Goal: Complete application form

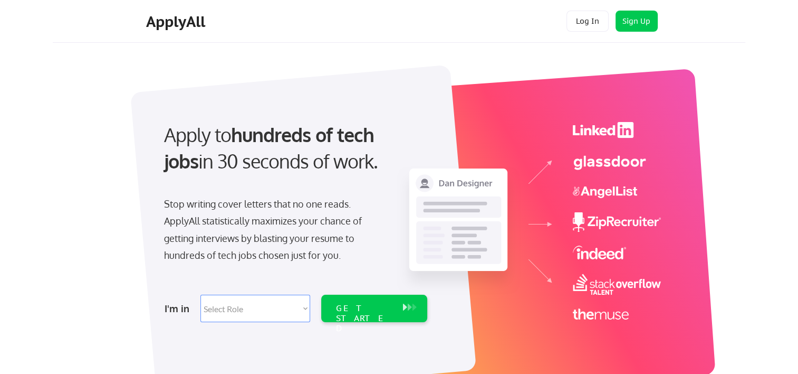
click at [304, 307] on select "Select Role Software Engineering Product Management Customer Success Sales UI/U…" at bounding box center [256, 307] width 110 height 27
select select ""sales0""
click at [201, 294] on select "Select Role Software Engineering Product Management Customer Success Sales UI/U…" at bounding box center [256, 307] width 110 height 27
select select ""sales0""
click at [403, 302] on button at bounding box center [405, 307] width 11 height 12
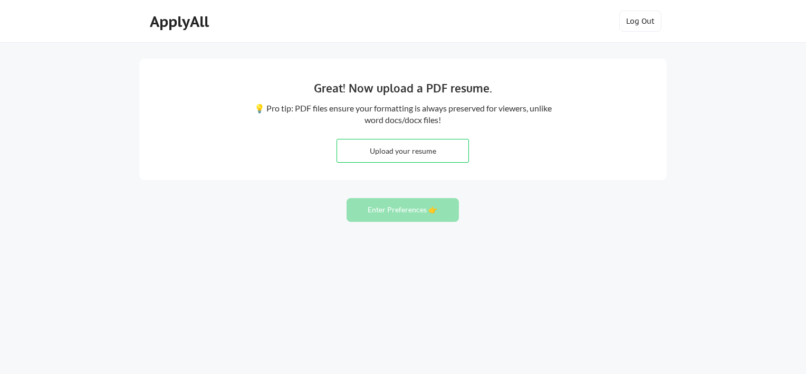
click at [419, 150] on input "file" at bounding box center [402, 150] width 131 height 23
type input "C:\fakepath\Valerie Rohrer Resume 2025 (3) (1) (1) (1) (1).pdf"
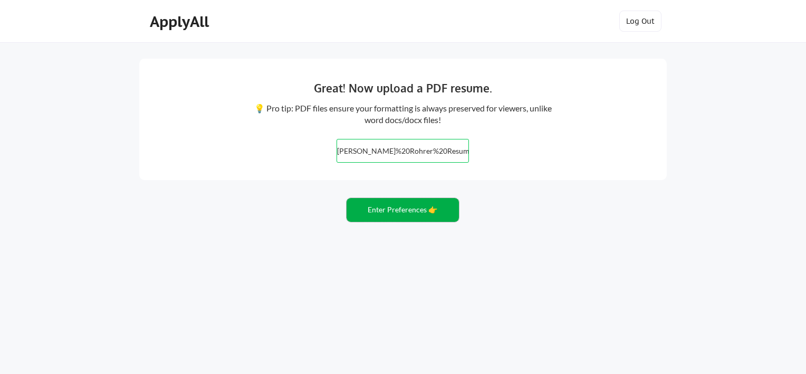
click at [418, 208] on button "Enter Preferences 👉" at bounding box center [403, 210] width 112 height 24
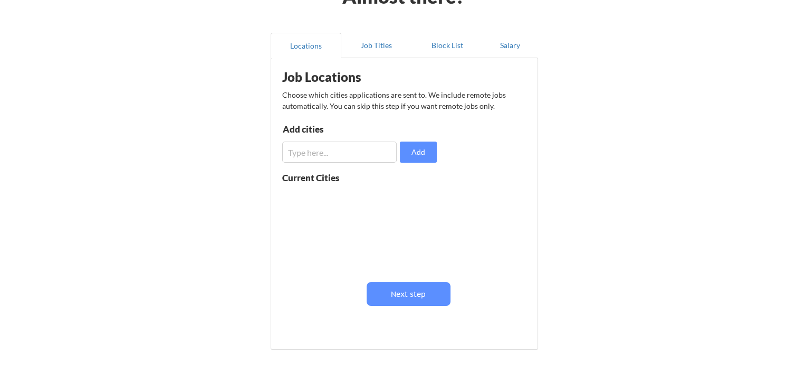
scroll to position [53, 0]
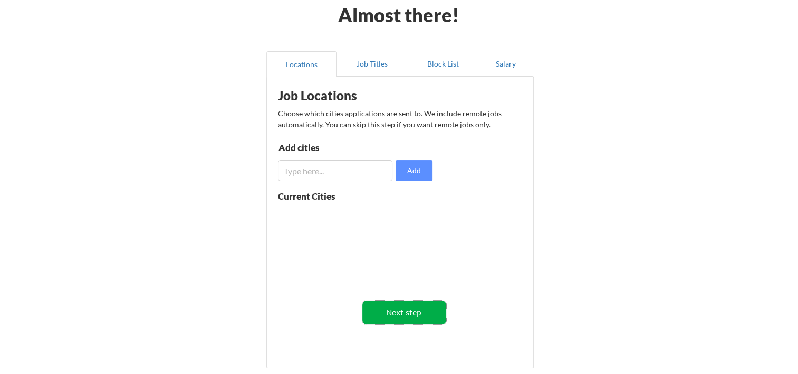
click at [414, 310] on button "Next step" at bounding box center [405, 312] width 84 height 24
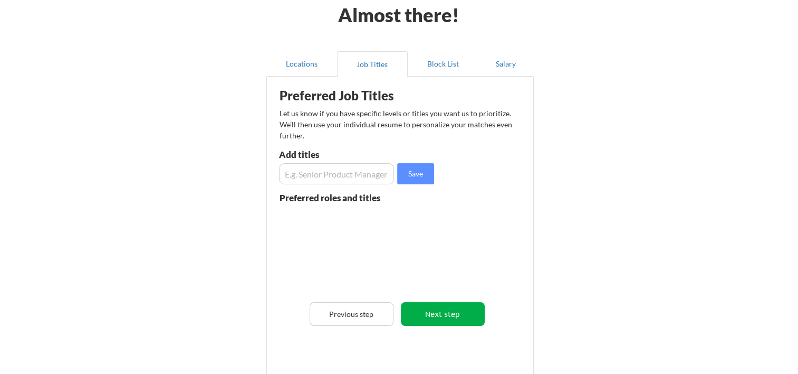
click at [444, 311] on button "Next step" at bounding box center [443, 314] width 84 height 24
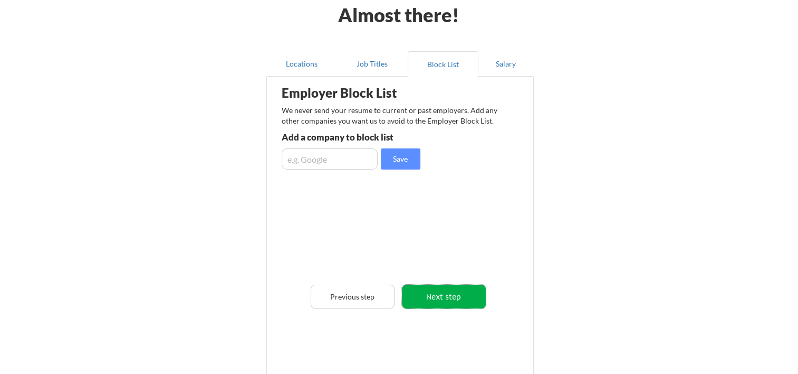
click at [452, 294] on button "Next step" at bounding box center [444, 296] width 84 height 24
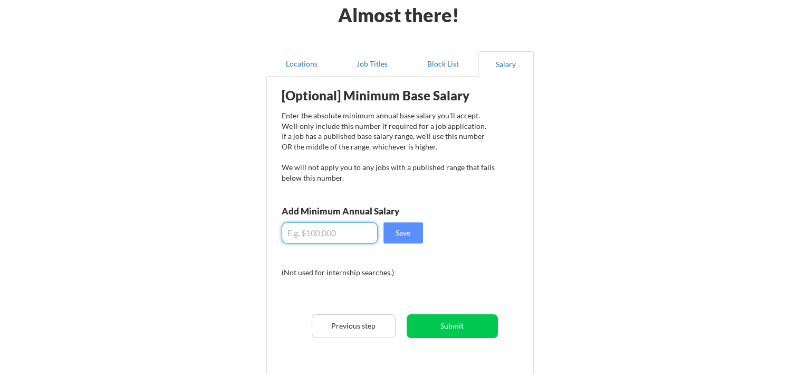
click at [306, 234] on input "input" at bounding box center [330, 232] width 96 height 21
type input "$0"
click at [306, 233] on input "input" at bounding box center [330, 232] width 96 height 21
type input "$0"
click at [303, 233] on input "input" at bounding box center [330, 232] width 96 height 21
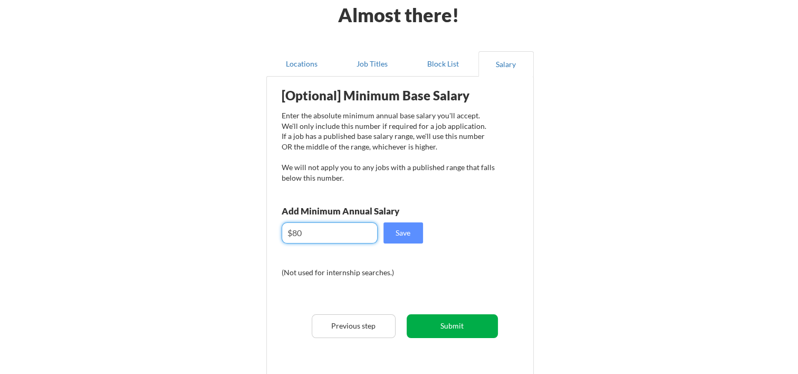
type input "$80"
click at [447, 324] on button "Submit" at bounding box center [452, 326] width 91 height 24
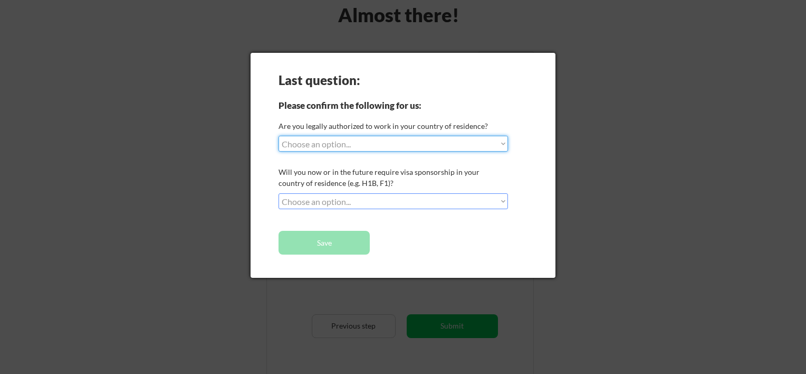
click at [504, 142] on select "Choose an option... Yes, I am a US Citizen Yes, I am a Canadian Citizen Yes, I …" at bounding box center [394, 144] width 230 height 16
select select ""yes__i_am_a_us_citizen""
click at [279, 136] on select "Choose an option... Yes, I am a US Citizen Yes, I am a Canadian Citizen Yes, I …" at bounding box center [394, 144] width 230 height 16
click at [503, 202] on select "Choose an option... No, I will not need sponsorship Yes, I will need sponsorship" at bounding box center [394, 201] width 230 height 16
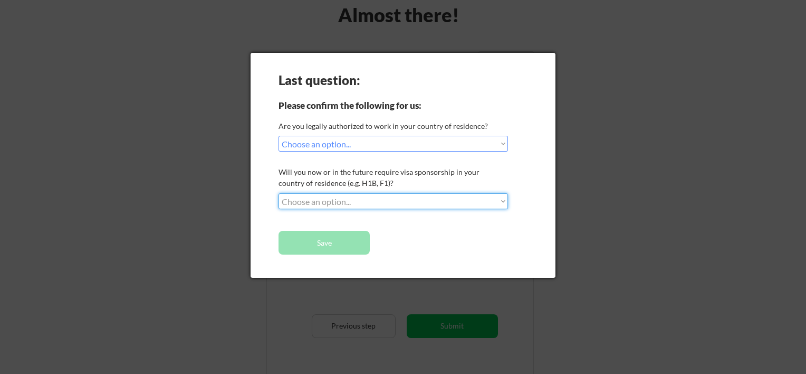
select select ""no__i_will_not_need_sponsorship""
click at [279, 193] on select "Choose an option... No, I will not need sponsorship Yes, I will need sponsorship" at bounding box center [394, 201] width 230 height 16
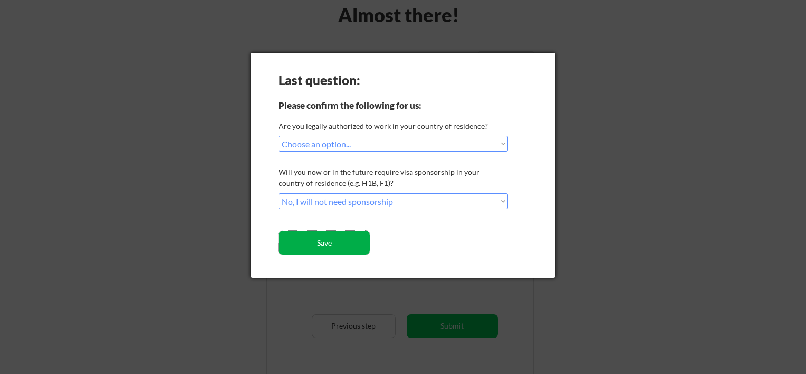
click at [331, 241] on button "Save" at bounding box center [324, 243] width 91 height 24
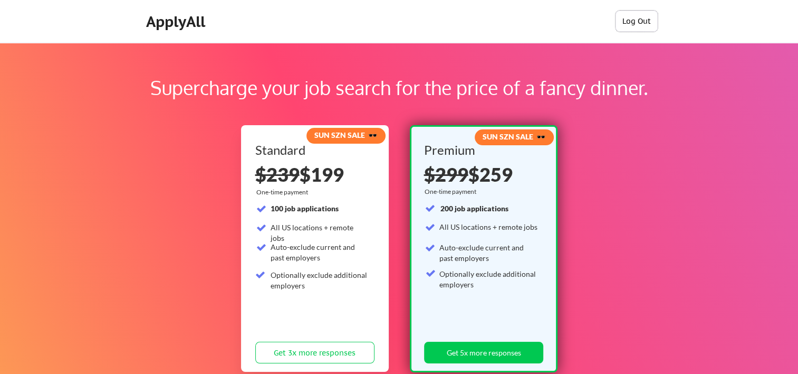
click at [645, 20] on button "Log Out" at bounding box center [637, 21] width 42 height 21
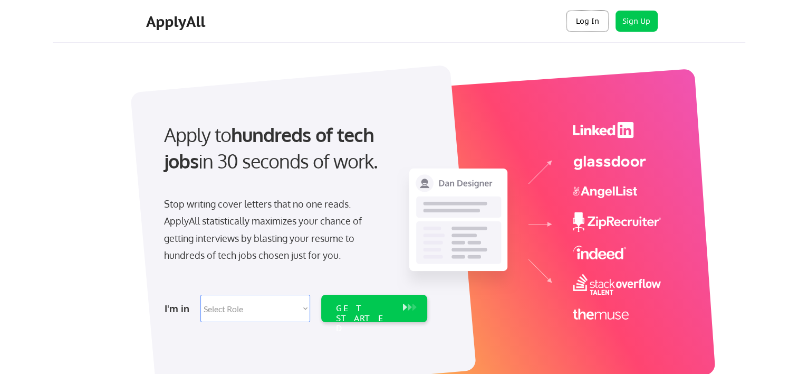
click at [587, 20] on button "Log In" at bounding box center [588, 21] width 42 height 21
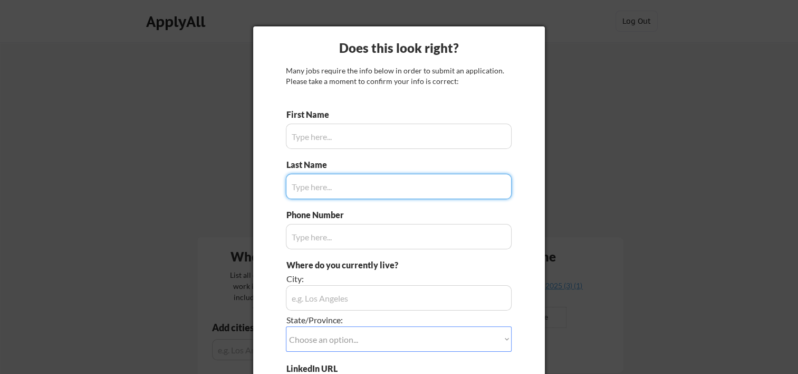
click at [302, 139] on input "input" at bounding box center [399, 135] width 226 height 25
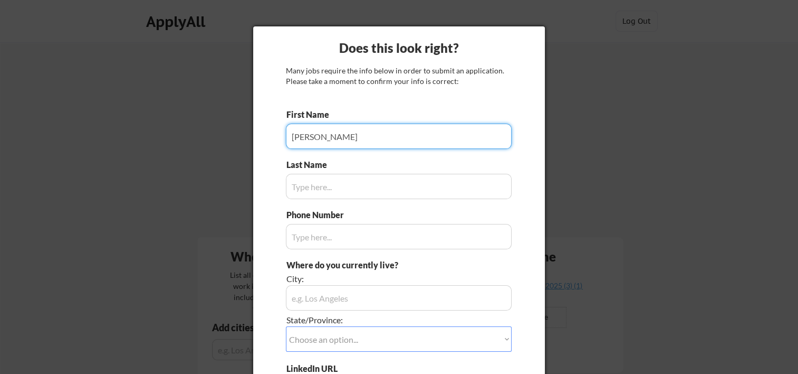
type input "[PERSON_NAME]"
click at [318, 185] on input "input" at bounding box center [399, 186] width 226 height 25
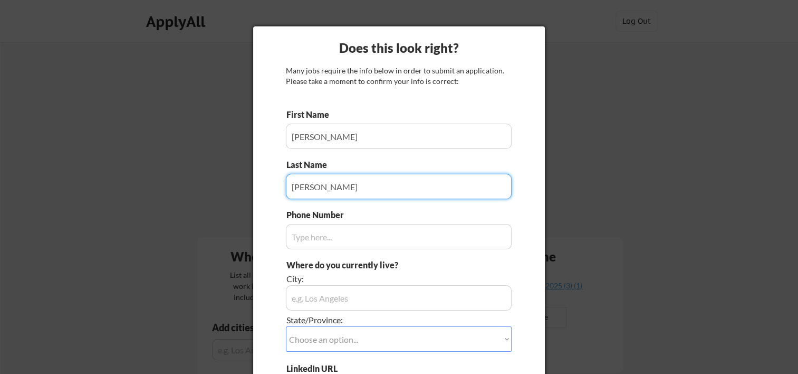
type input "[PERSON_NAME]"
click at [312, 243] on input "input" at bounding box center [399, 236] width 226 height 25
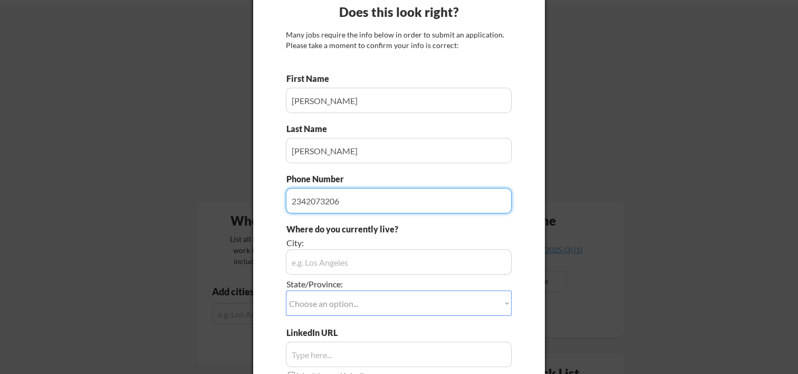
scroll to position [53, 0]
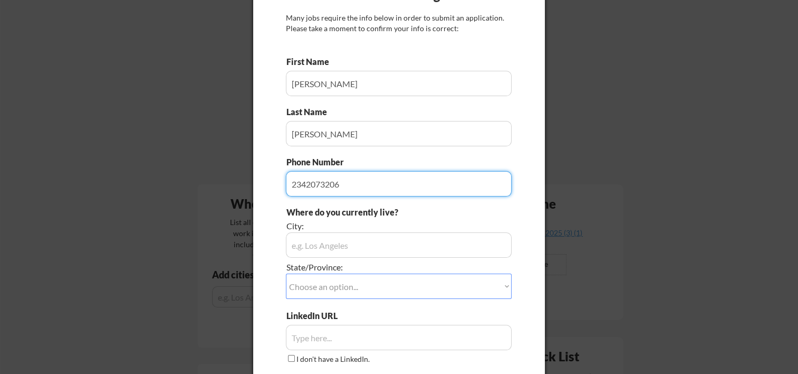
type input "2342073206"
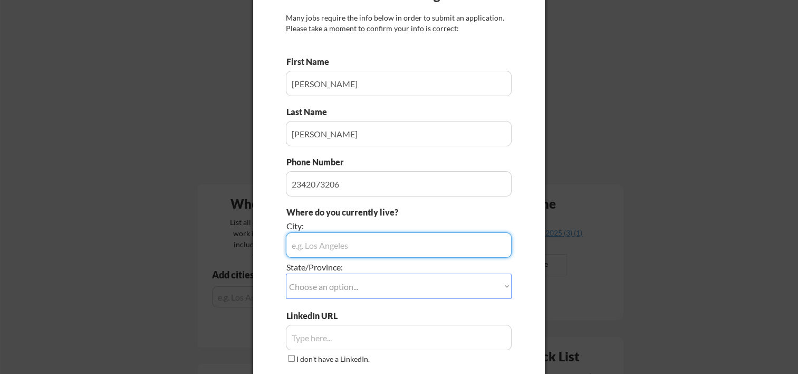
click at [310, 244] on input "input" at bounding box center [399, 244] width 226 height 25
type input "Canton"
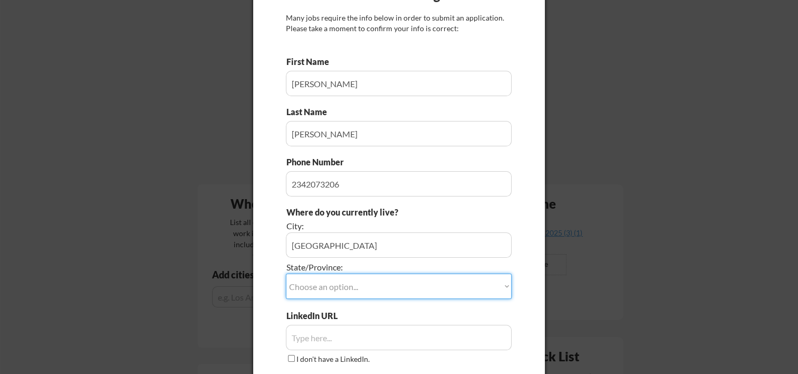
click at [506, 283] on select "Choose an option... Other/Not Applicable Alabama Alaska Alberta Arizona Arkansa…" at bounding box center [399, 285] width 226 height 25
select select ""Ohio""
click at [286, 273] on select "Choose an option... Other/Not Applicable Alabama Alaska Alberta Arizona Arkansa…" at bounding box center [399, 285] width 226 height 25
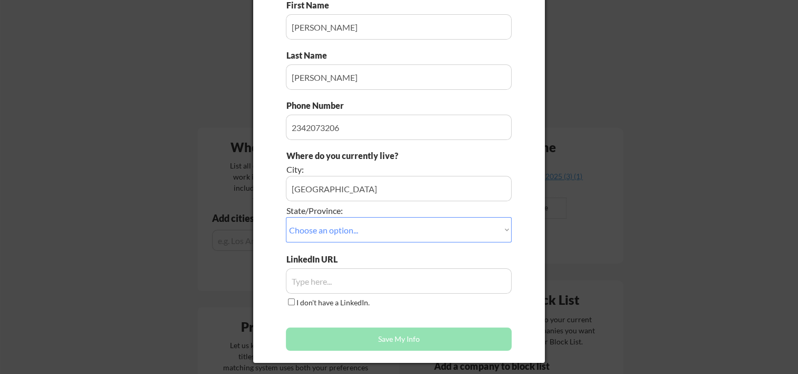
scroll to position [158, 0]
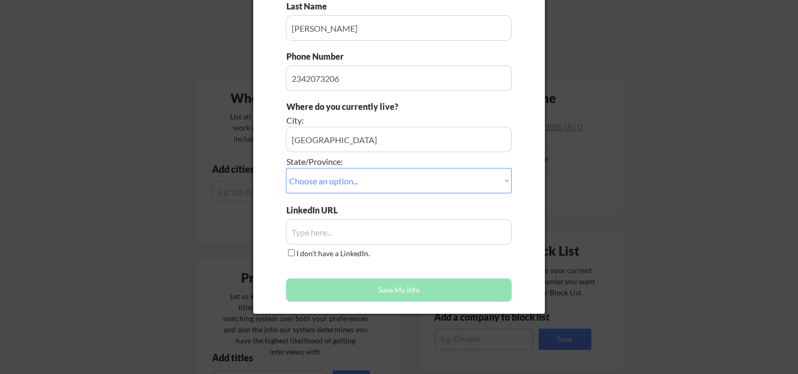
click at [310, 231] on input "input" at bounding box center [399, 231] width 226 height 25
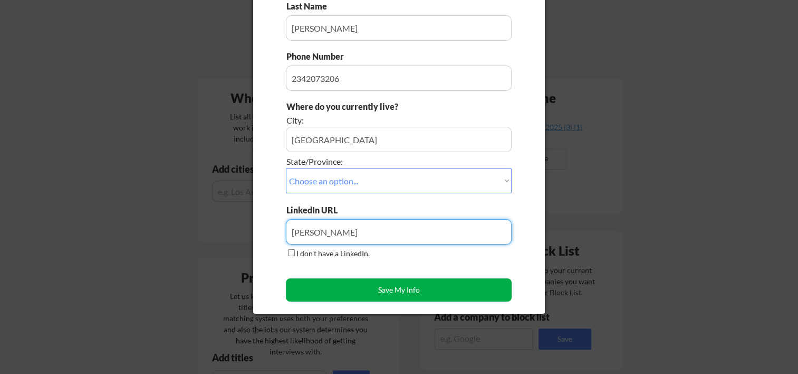
type input "Valerie Rohrer"
click at [395, 289] on button "Save My Info" at bounding box center [399, 289] width 226 height 23
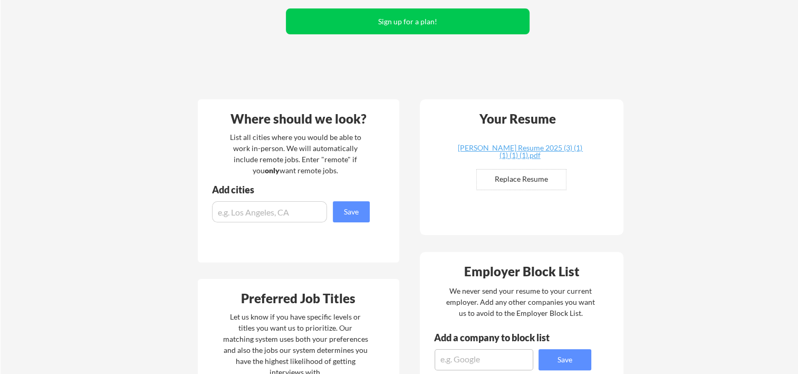
scroll to position [106, 0]
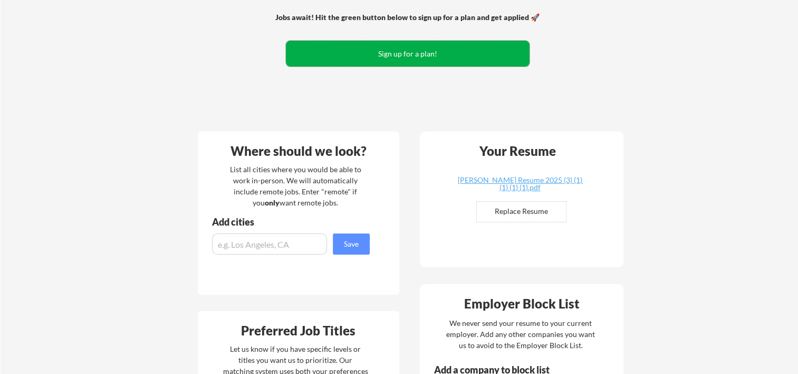
click at [419, 50] on button "Sign up for a plan!" at bounding box center [408, 54] width 244 height 26
